Goal: Find contact information: Find contact information

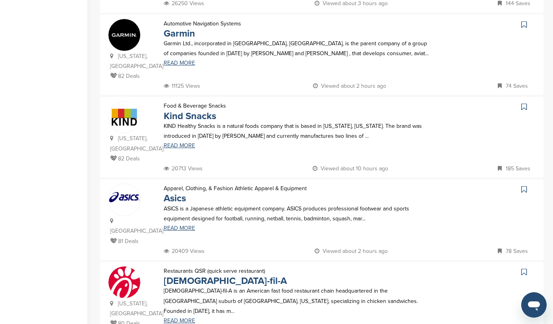
scroll to position [322, 0]
click at [176, 110] on link "Kind Snacks" at bounding box center [190, 116] width 52 height 12
click at [523, 102] on icon at bounding box center [524, 106] width 6 height 8
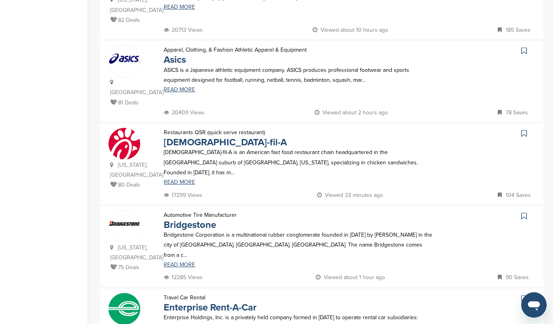
scroll to position [461, 0]
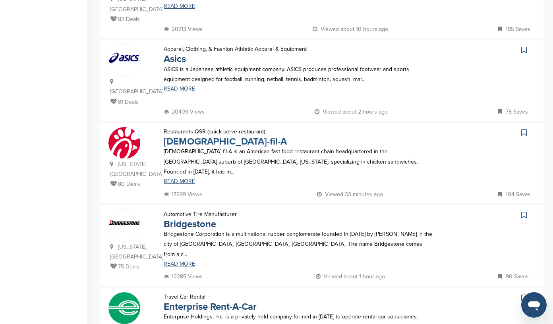
click at [183, 136] on link "Chick-fil-A" at bounding box center [225, 142] width 123 height 12
click at [525, 129] on icon at bounding box center [524, 133] width 6 height 8
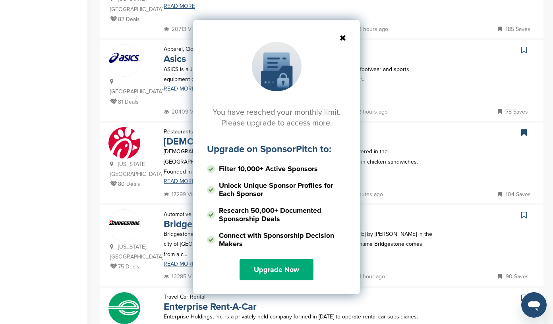
click at [341, 36] on icon at bounding box center [276, 38] width 139 height 8
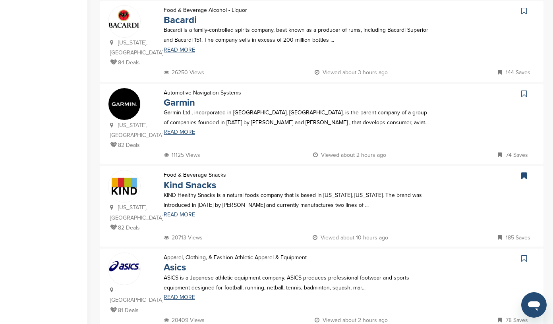
scroll to position [253, 0]
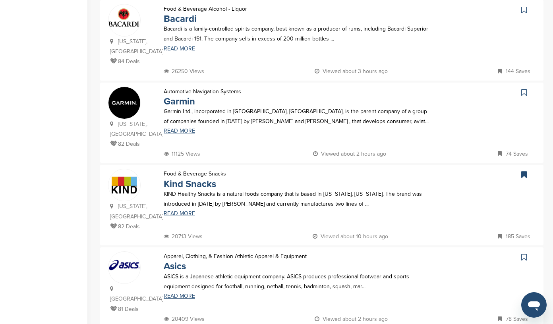
click at [126, 180] on img at bounding box center [124, 185] width 32 height 32
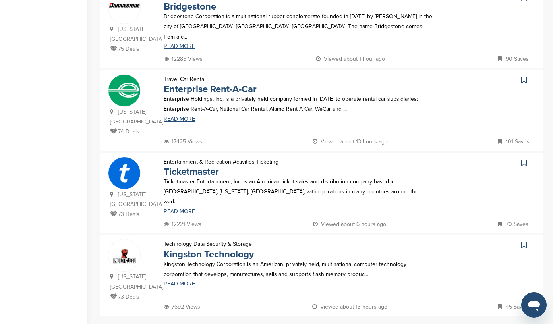
scroll to position [682, 0]
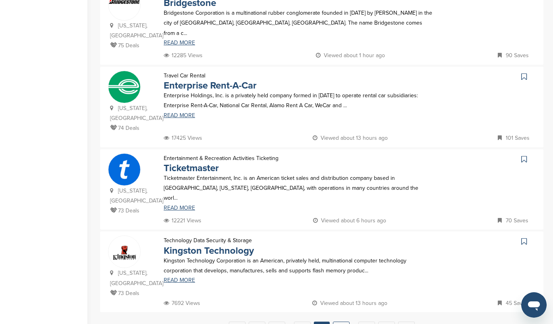
click at [342, 322] on link "10" at bounding box center [341, 329] width 17 height 15
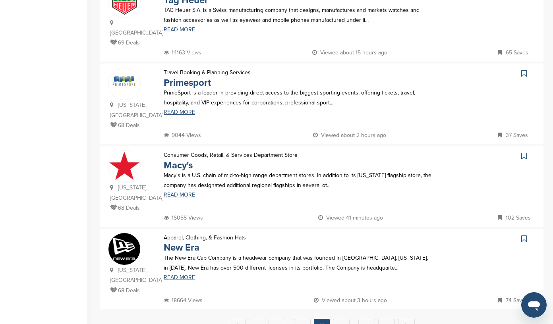
scroll to position [695, 0]
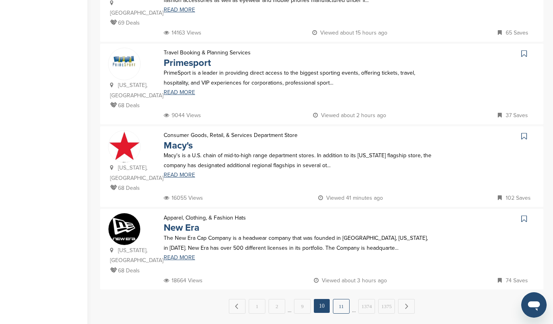
click at [342, 299] on link "11" at bounding box center [341, 306] width 17 height 15
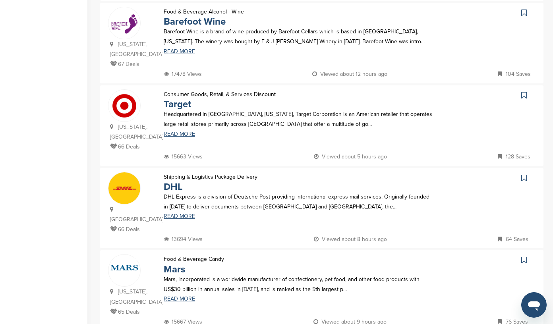
scroll to position [665, 0]
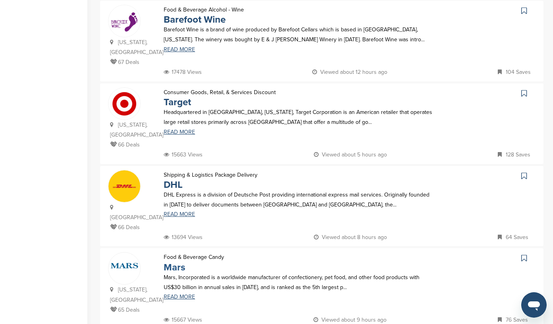
click at [175, 262] on link "Mars" at bounding box center [174, 268] width 21 height 12
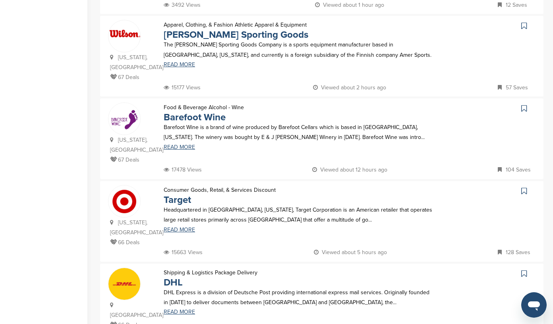
scroll to position [574, 0]
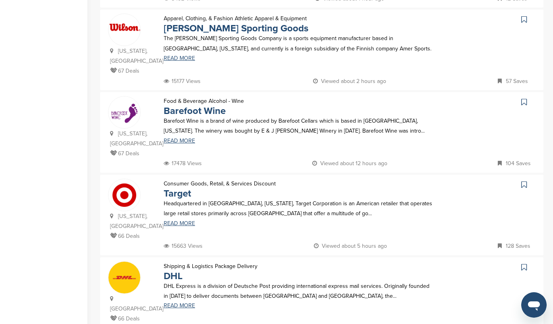
click at [526, 181] on icon at bounding box center [524, 185] width 6 height 8
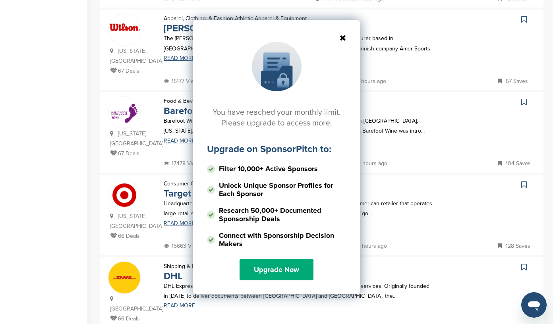
click at [341, 38] on icon at bounding box center [276, 38] width 139 height 8
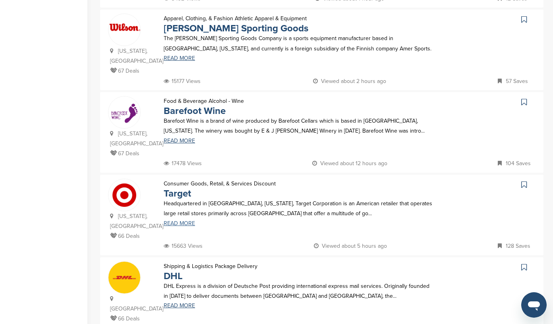
click at [185, 221] on link "READ MORE" at bounding box center [298, 224] width 269 height 6
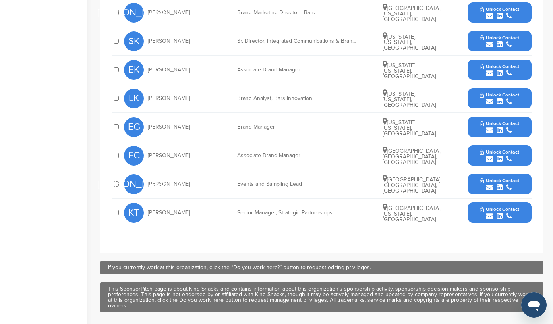
scroll to position [363, 0]
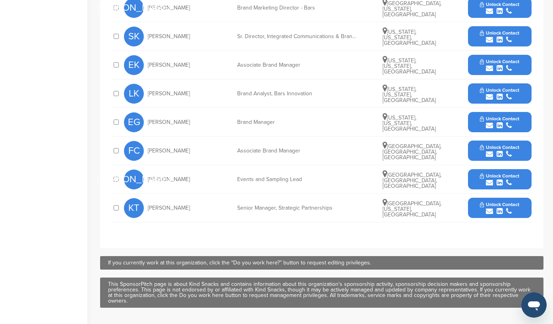
click at [509, 209] on icon "submit" at bounding box center [509, 211] width 6 height 7
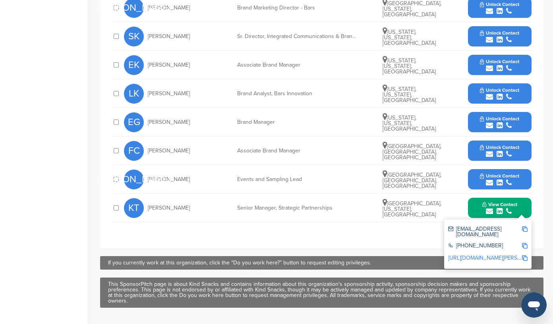
click at [525, 228] on img at bounding box center [525, 229] width 6 height 6
drag, startPoint x: 183, startPoint y: 208, endPoint x: 149, endPoint y: 207, distance: 34.2
click at [149, 207] on div "KT Krystle Toman" at bounding box center [167, 208] width 87 height 20
copy span "Krystle Toman"
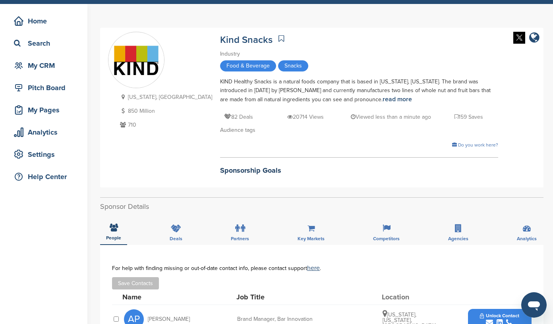
scroll to position [0, 0]
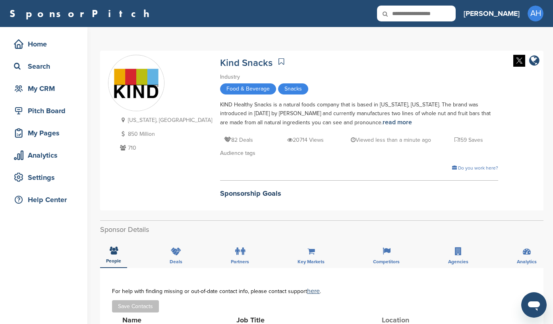
click at [278, 61] on icon at bounding box center [281, 62] width 6 height 8
drag, startPoint x: 226, startPoint y: 64, endPoint x: 174, endPoint y: 64, distance: 52.0
click at [220, 64] on div "Kind Snacks" at bounding box center [359, 62] width 278 height 14
copy link "Kind Snacks"
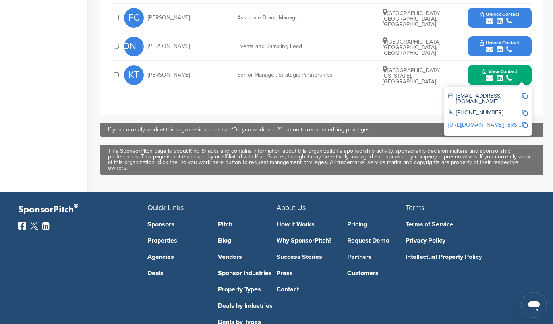
scroll to position [511, 0]
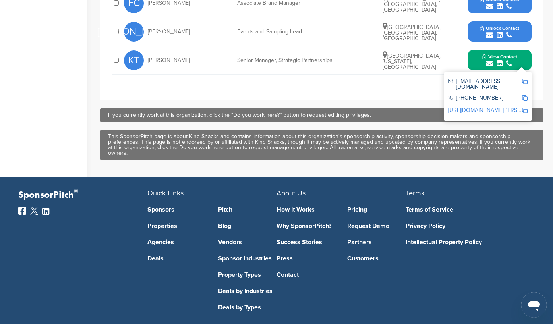
click at [477, 66] on button "View Contact" at bounding box center [500, 60] width 54 height 24
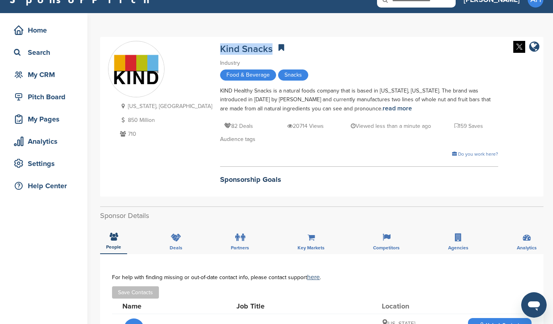
scroll to position [0, 0]
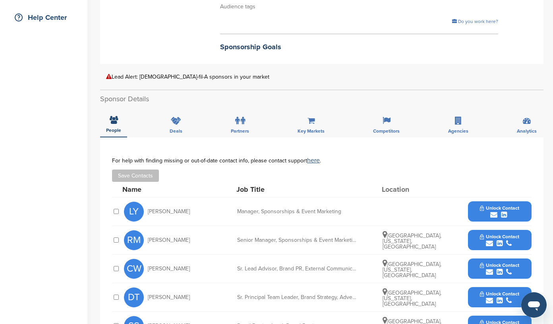
scroll to position [184, 0]
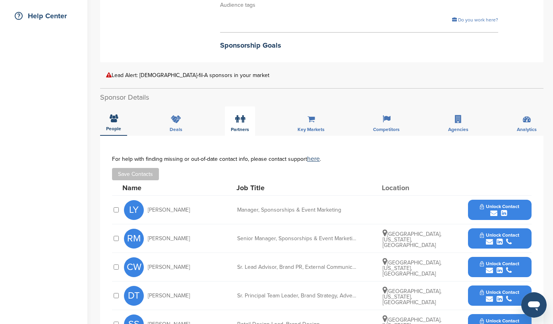
click at [239, 114] on label at bounding box center [240, 119] width 10 height 16
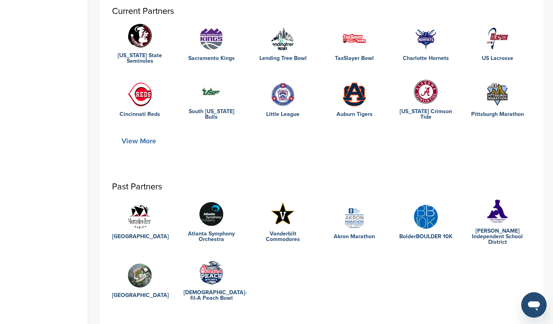
scroll to position [338, 0]
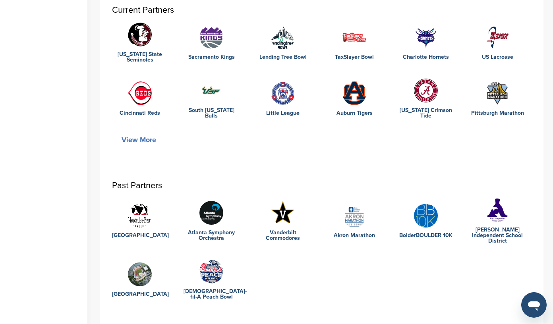
click at [139, 135] on button "View More" at bounding box center [139, 140] width 54 height 18
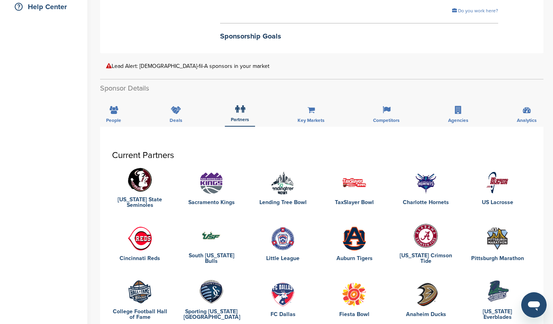
scroll to position [182, 0]
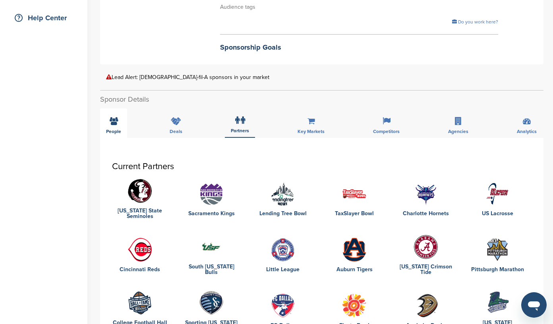
click at [111, 117] on icon at bounding box center [114, 121] width 8 height 8
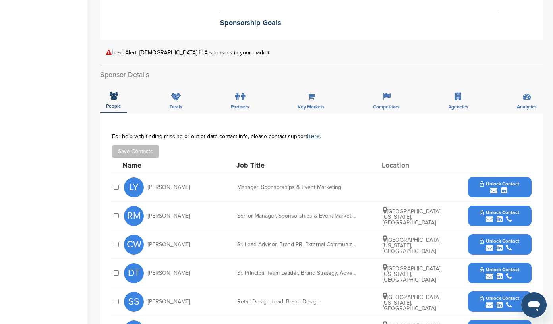
scroll to position [201, 0]
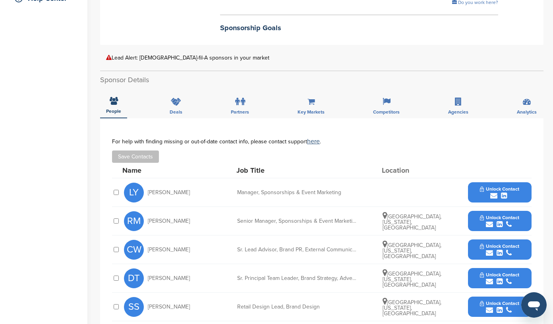
click at [509, 192] on div "submit" at bounding box center [499, 196] width 39 height 8
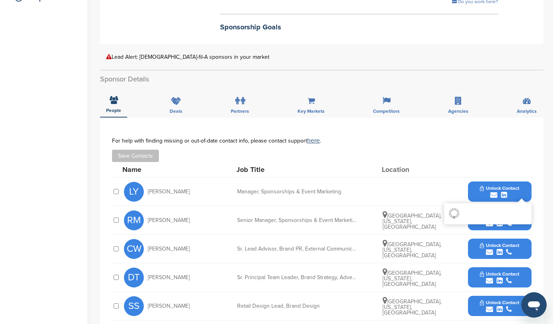
click at [447, 181] on div "LY LJ Yankosky Manager, Sponsorships & Event Marketing Unlock Contact" at bounding box center [328, 192] width 408 height 28
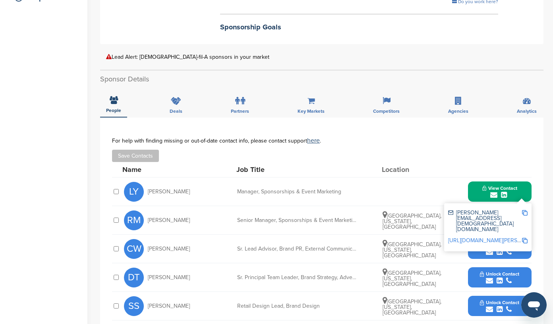
click at [525, 210] on img at bounding box center [525, 213] width 6 height 6
click at [478, 180] on button "View Contact" at bounding box center [500, 192] width 54 height 24
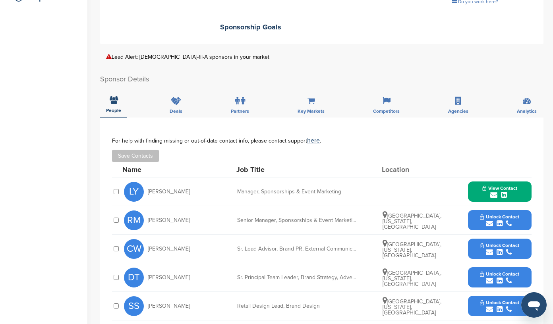
click at [515, 220] on div "submit" at bounding box center [499, 224] width 39 height 8
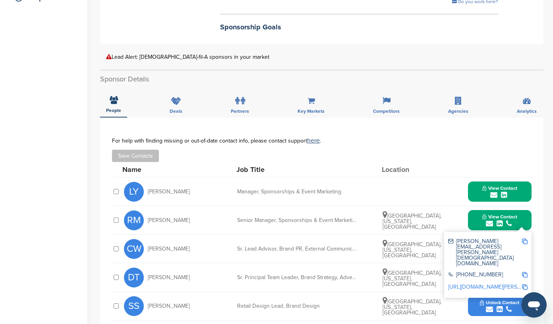
click at [526, 239] on img at bounding box center [525, 242] width 6 height 6
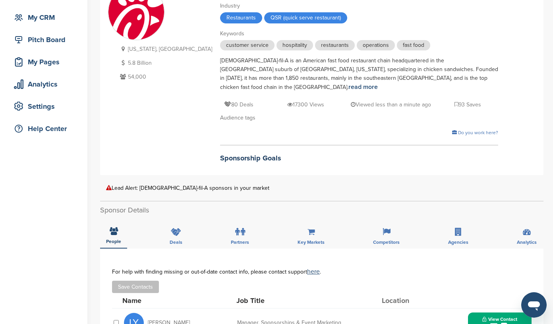
scroll to position [0, 0]
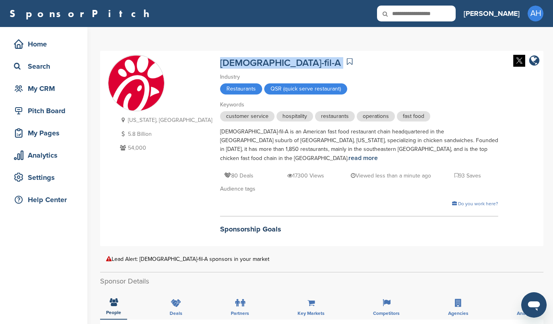
drag, startPoint x: 171, startPoint y: 58, endPoint x: 219, endPoint y: 66, distance: 48.3
click at [219, 66] on div "Georgia, USA 5.8 Billion 54,000 Chick-fil-A Industry Restaurants QSR (quick ser…" at bounding box center [321, 149] width 427 height 188
copy div "Chick-fil-A"
click at [347, 62] on icon at bounding box center [350, 62] width 6 height 8
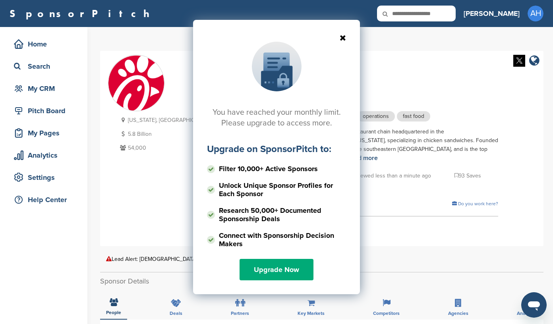
click at [404, 61] on div "You have reached your monthly limit. Please upgrade to access more. Upgrade on …" at bounding box center [276, 99] width 553 height 199
click at [343, 37] on icon at bounding box center [276, 38] width 139 height 8
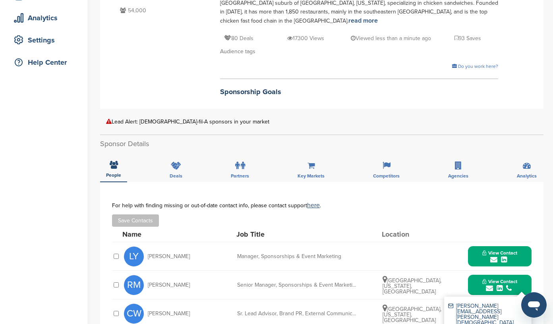
scroll to position [149, 0]
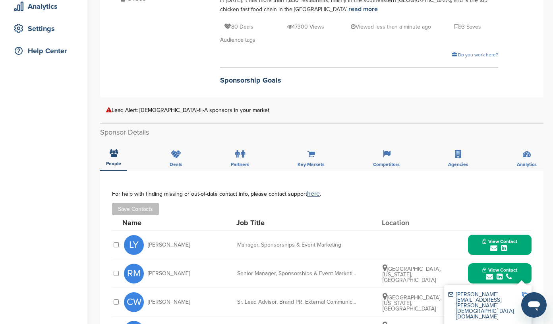
click at [474, 267] on button "View Contact" at bounding box center [500, 274] width 54 height 24
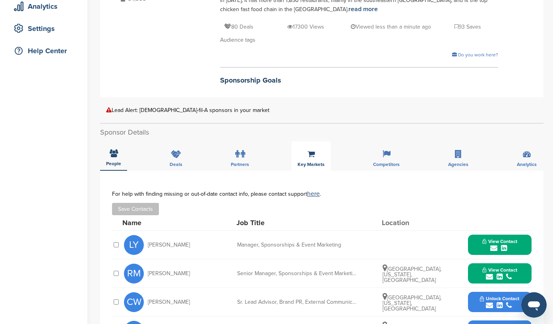
click at [312, 150] on icon at bounding box center [311, 154] width 8 height 8
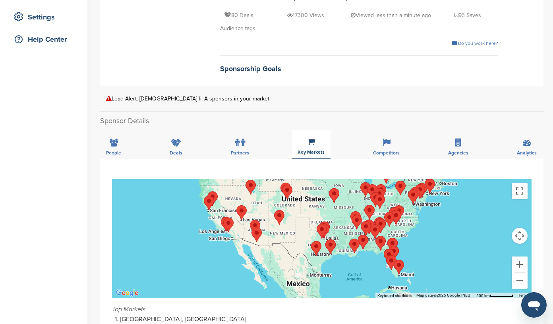
scroll to position [161, 0]
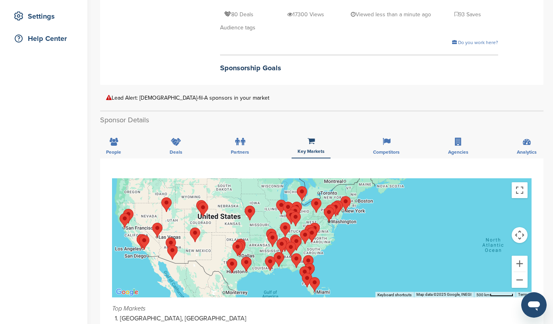
drag, startPoint x: 450, startPoint y: 215, endPoint x: 365, endPoint y: 233, distance: 87.0
click at [365, 233] on div at bounding box center [322, 237] width 420 height 119
click at [518, 256] on button "Zoom in" at bounding box center [520, 264] width 16 height 16
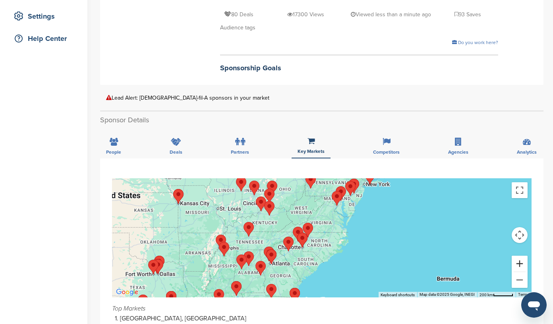
click at [518, 256] on button "Zoom in" at bounding box center [520, 264] width 16 height 16
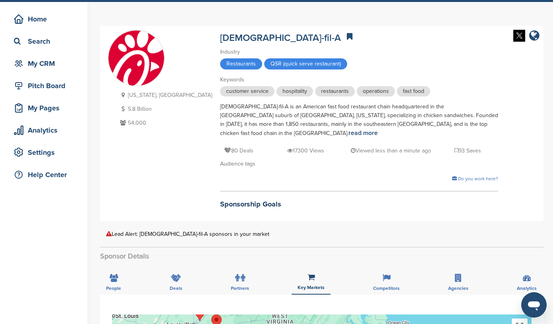
scroll to position [0, 0]
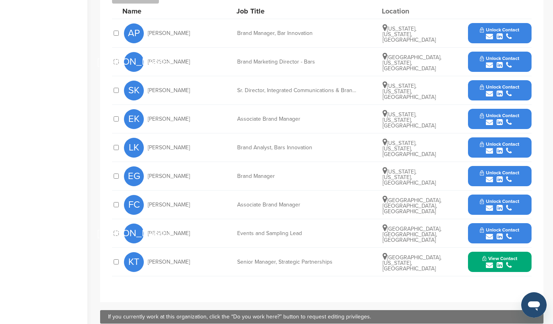
scroll to position [322, 0]
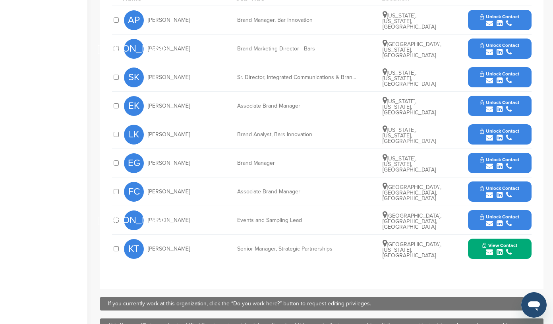
click at [507, 164] on icon "submit" at bounding box center [509, 166] width 6 height 7
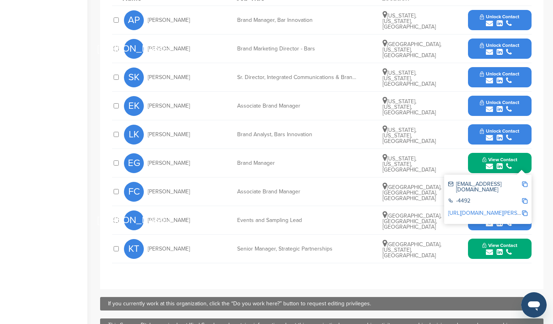
click at [525, 185] on img at bounding box center [525, 185] width 6 height 6
click at [508, 107] on icon "submit" at bounding box center [509, 109] width 6 height 7
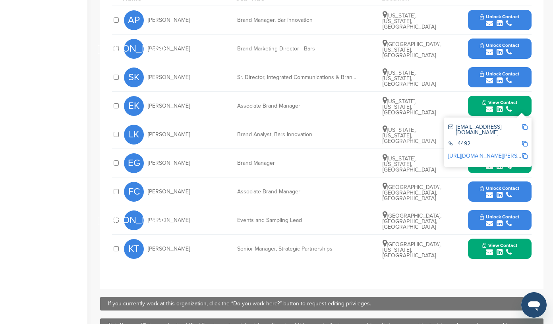
click at [525, 128] on img at bounding box center [525, 127] width 6 height 6
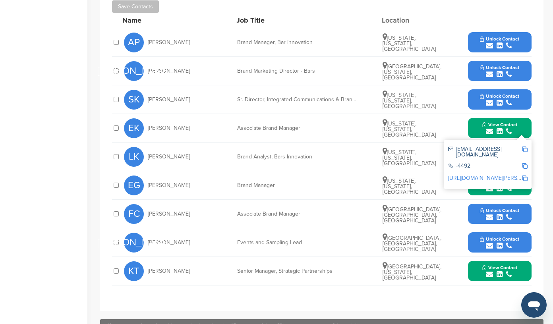
scroll to position [299, 0]
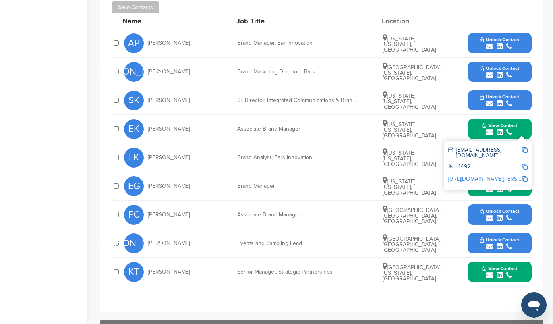
click at [509, 102] on icon "submit" at bounding box center [509, 103] width 6 height 7
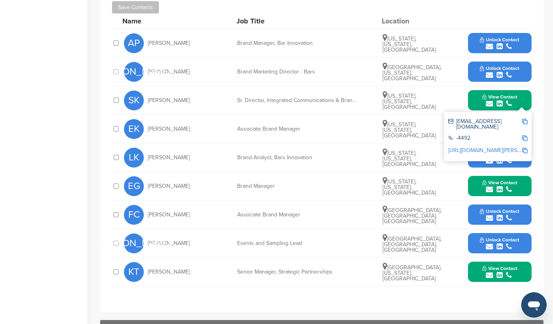
click at [525, 121] on img at bounding box center [525, 122] width 6 height 6
click at [512, 101] on div "submit" at bounding box center [499, 104] width 35 height 8
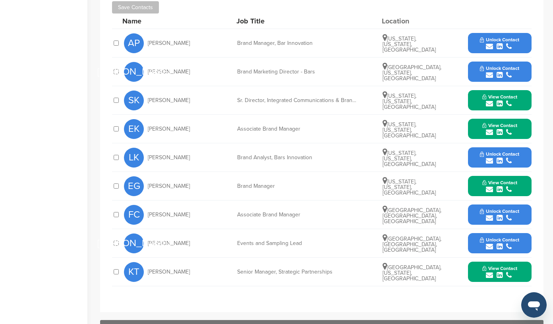
scroll to position [0, 0]
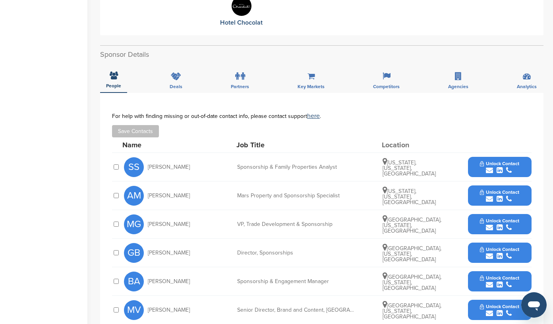
scroll to position [230, 0]
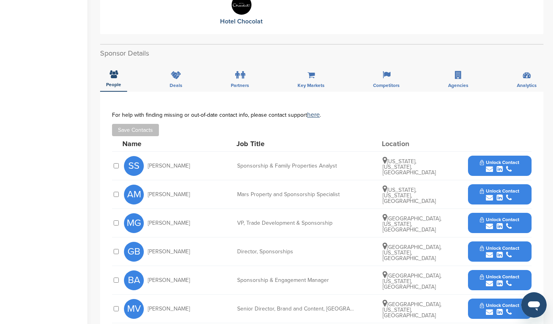
click at [508, 160] on span "Unlock Contact" at bounding box center [499, 163] width 39 height 6
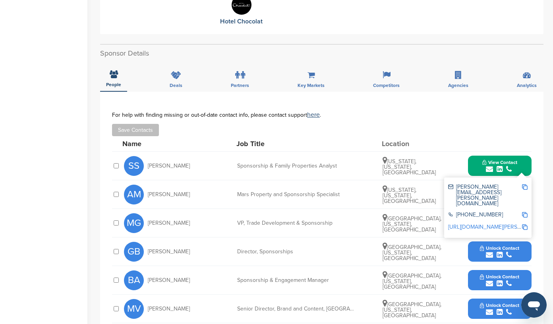
click at [525, 184] on img at bounding box center [525, 187] width 6 height 6
click at [505, 160] on span "View Contact" at bounding box center [499, 163] width 35 height 6
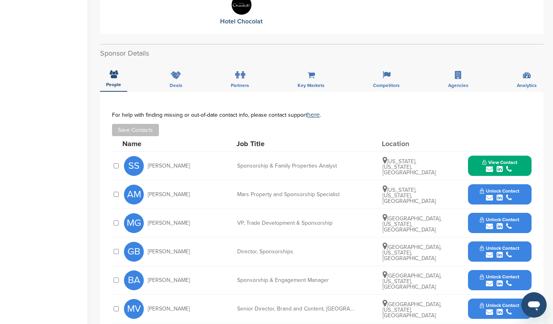
click at [515, 194] on div "submit" at bounding box center [499, 198] width 39 height 8
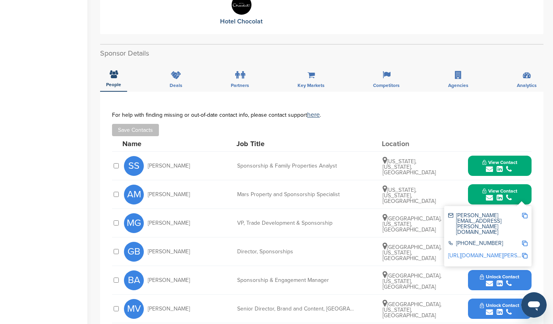
click at [525, 213] on img at bounding box center [525, 216] width 6 height 6
click at [517, 190] on button "View Contact" at bounding box center [500, 195] width 54 height 24
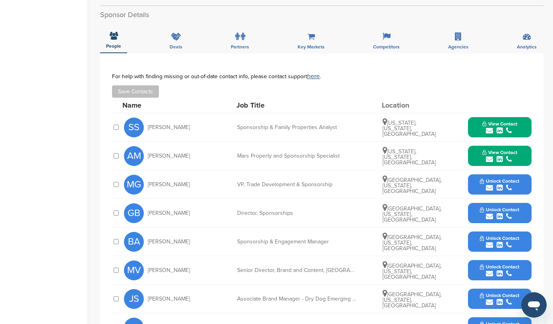
scroll to position [270, 0]
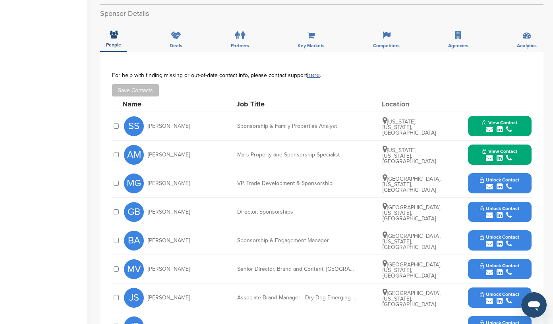
click at [509, 212] on icon "submit" at bounding box center [509, 215] width 6 height 7
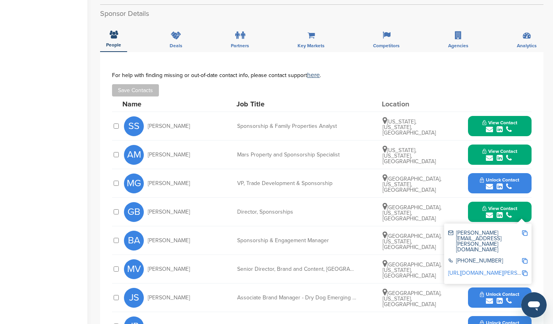
click at [527, 230] on img at bounding box center [525, 233] width 6 height 6
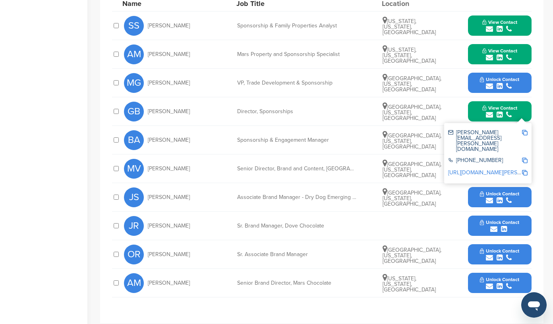
scroll to position [377, 0]
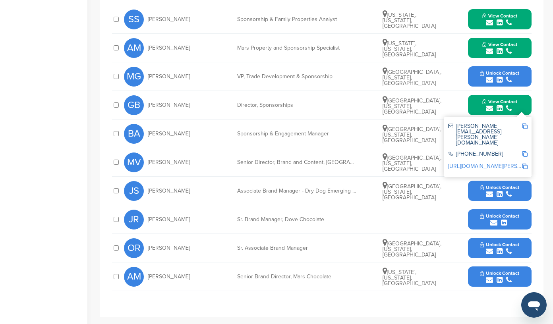
click at [473, 98] on button "View Contact" at bounding box center [500, 105] width 54 height 24
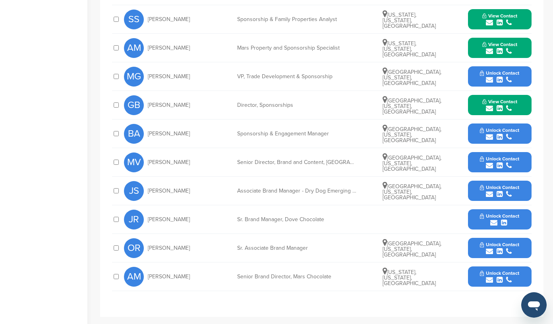
click at [509, 133] on icon "submit" at bounding box center [509, 136] width 6 height 7
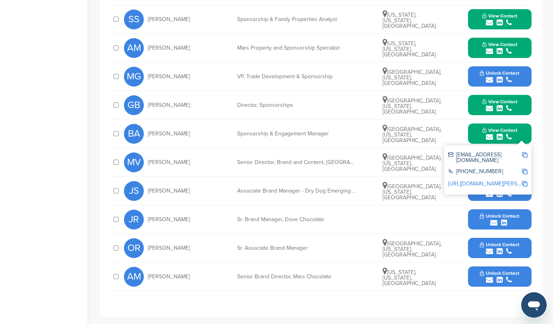
click at [525, 152] on img at bounding box center [525, 155] width 6 height 6
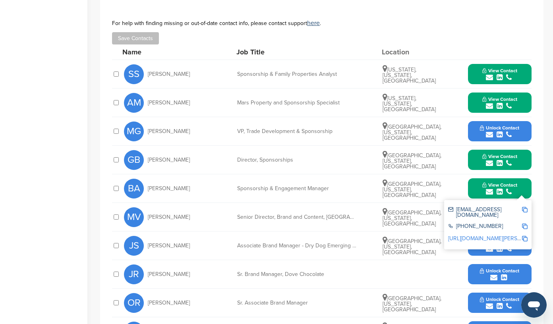
scroll to position [331, 0]
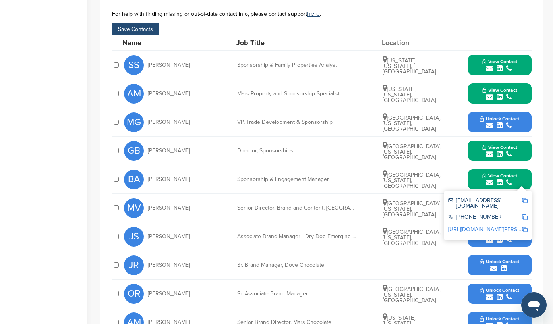
click at [136, 23] on button "Save Contacts" at bounding box center [135, 29] width 47 height 12
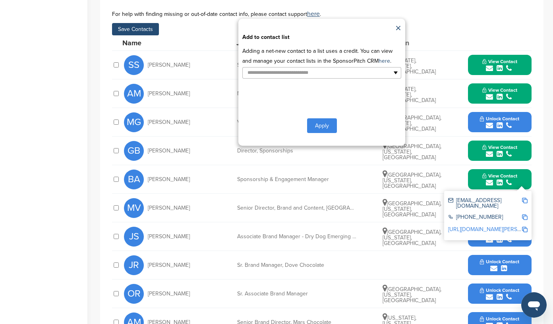
click at [323, 118] on button "Apply" at bounding box center [322, 125] width 30 height 15
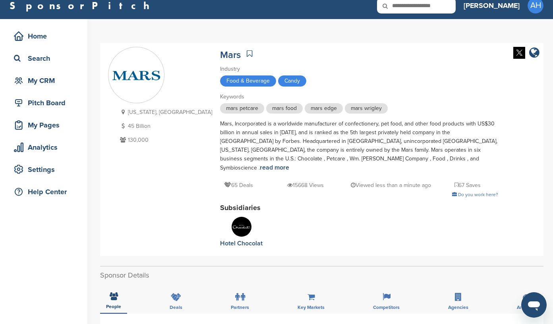
scroll to position [0, 0]
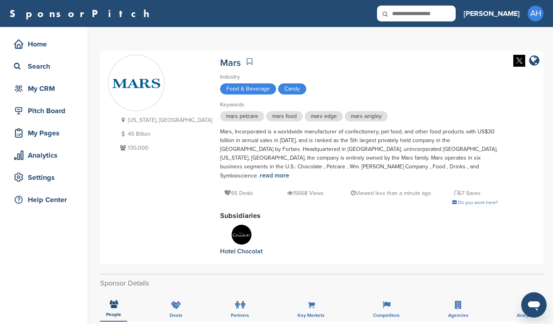
click at [247, 59] on icon at bounding box center [250, 62] width 6 height 8
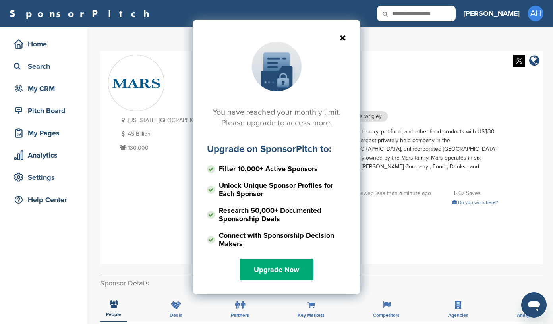
click at [343, 39] on icon at bounding box center [276, 38] width 139 height 8
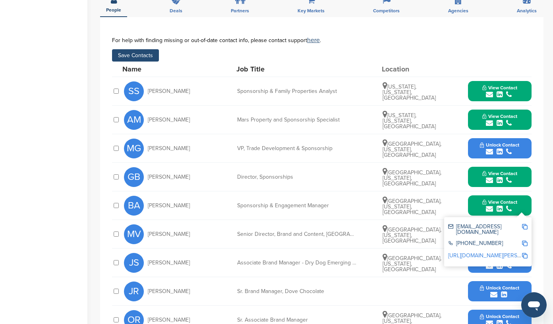
scroll to position [304, 0]
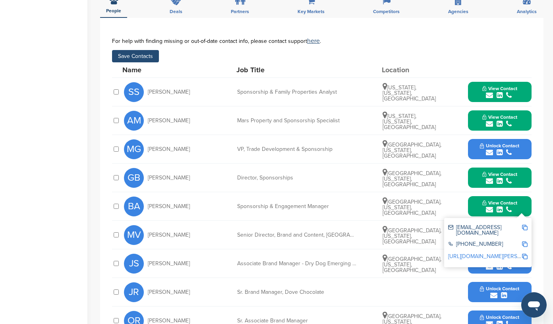
click at [126, 50] on button "Save Contacts" at bounding box center [135, 56] width 47 height 12
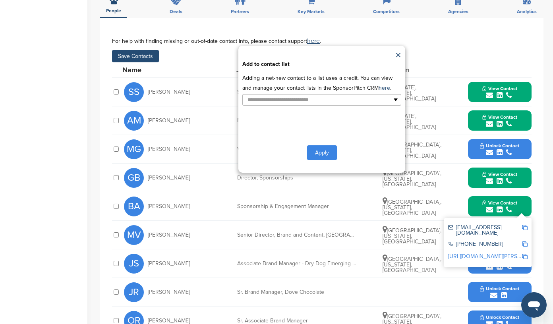
click at [317, 145] on button "Apply" at bounding box center [322, 152] width 30 height 15
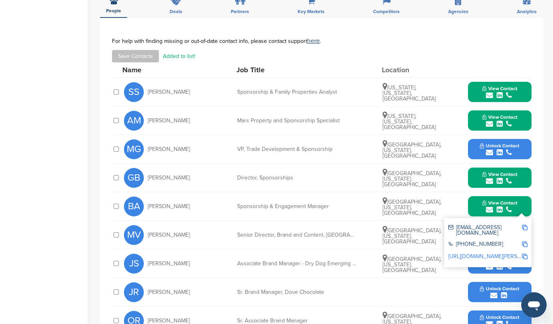
click at [481, 197] on button "View Contact" at bounding box center [500, 207] width 54 height 24
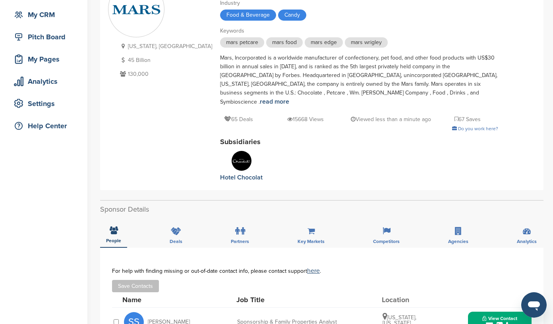
scroll to position [0, 0]
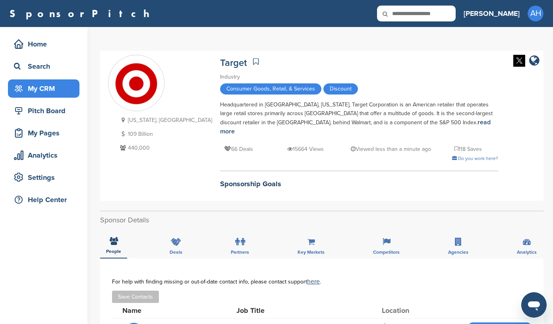
click at [52, 88] on div "My CRM" at bounding box center [46, 88] width 68 height 14
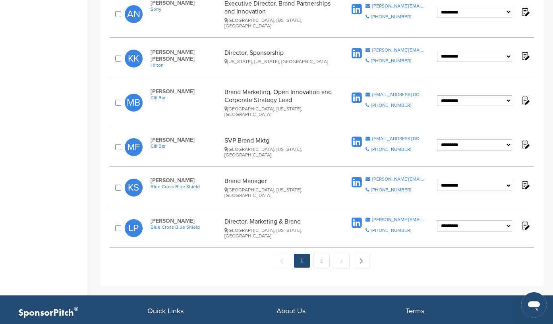
scroll to position [778, 0]
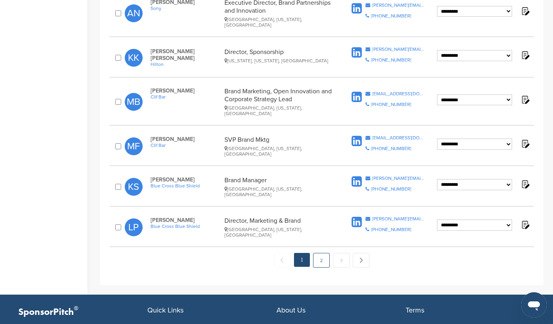
click at [323, 253] on link "2" at bounding box center [321, 260] width 17 height 15
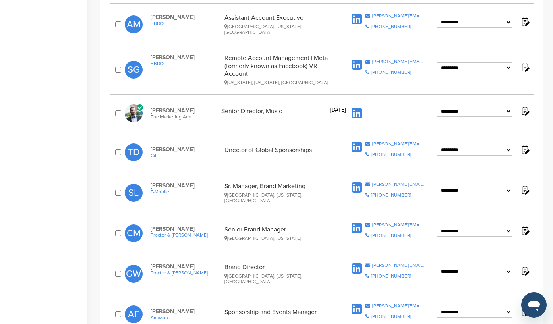
scroll to position [699, 0]
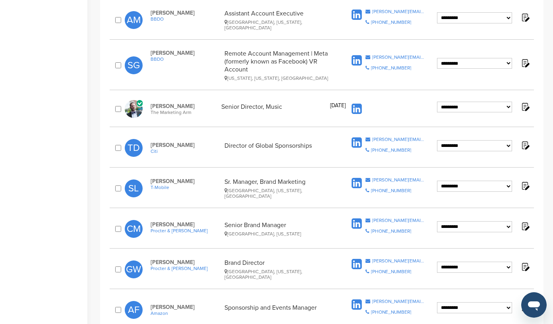
click at [509, 181] on select "**********" at bounding box center [474, 186] width 75 height 11
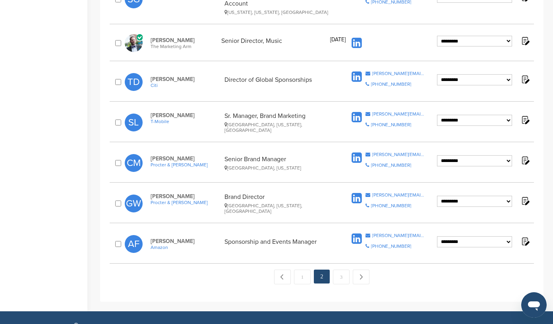
scroll to position [769, 0]
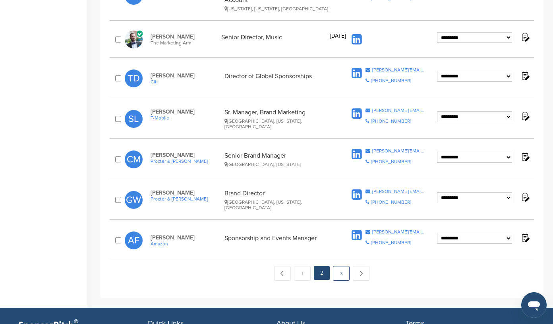
click at [341, 266] on link "3" at bounding box center [341, 273] width 17 height 15
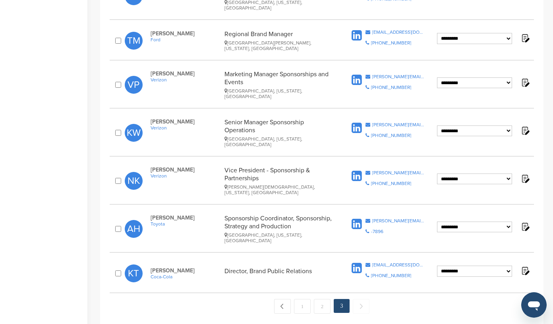
scroll to position [263, 0]
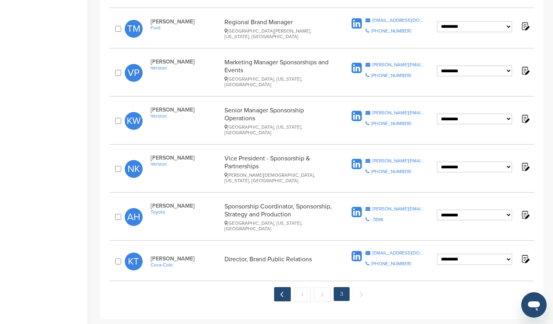
click at [282, 287] on link "← Previous" at bounding box center [282, 294] width 17 height 14
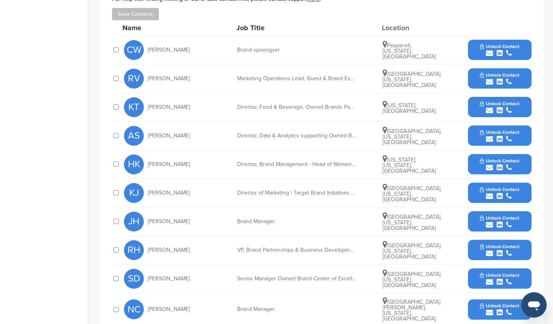
scroll to position [282, 0]
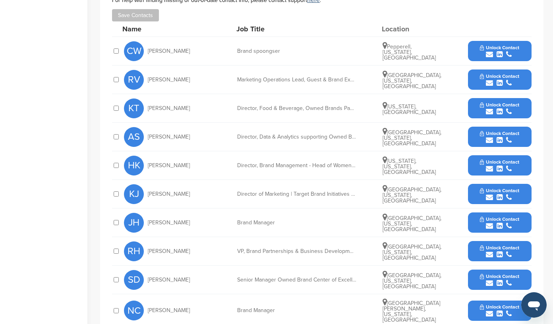
click at [510, 194] on icon "submit" at bounding box center [509, 197] width 6 height 7
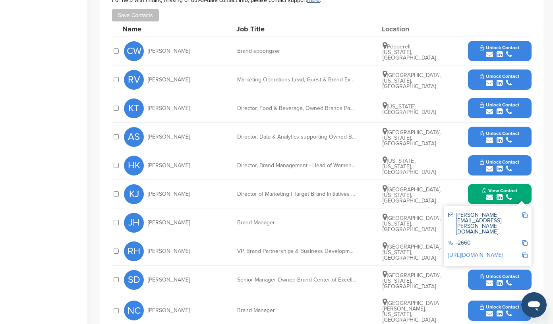
click at [524, 213] on img at bounding box center [525, 216] width 6 height 6
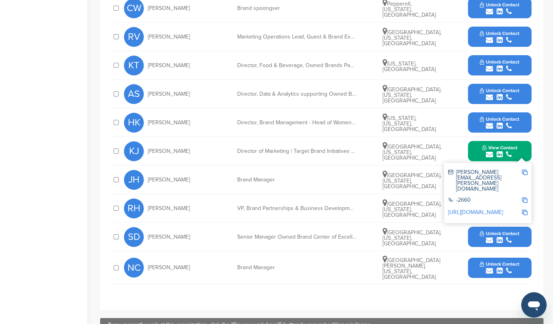
scroll to position [330, 0]
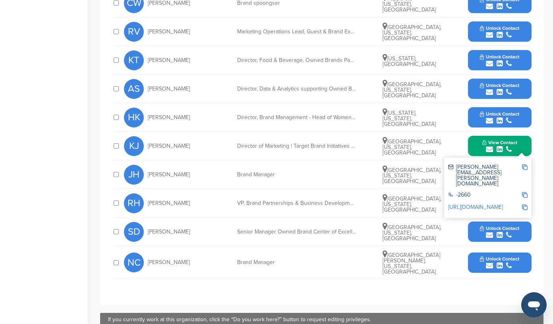
click at [522, 137] on button "View Contact" at bounding box center [500, 146] width 54 height 24
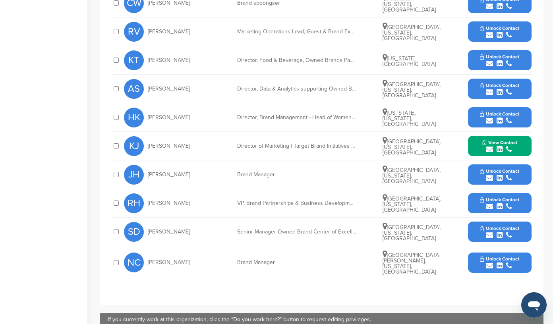
drag, startPoint x: 188, startPoint y: 136, endPoint x: 149, endPoint y: 137, distance: 39.3
click at [149, 137] on div "KJ [PERSON_NAME]" at bounding box center [167, 146] width 87 height 20
copy span "[PERSON_NAME]"
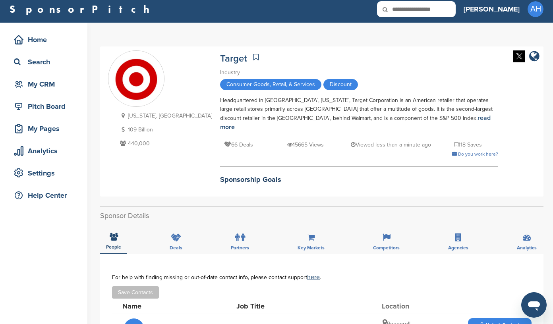
scroll to position [0, 0]
